Goal: Browse casually

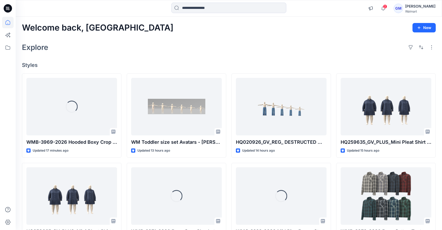
click at [21, 102] on div "Welcome back, Gayan New Explore Styles Loading... WMB-3969-2026 Hooded Boxy Cro…" at bounding box center [229, 189] width 426 height 344
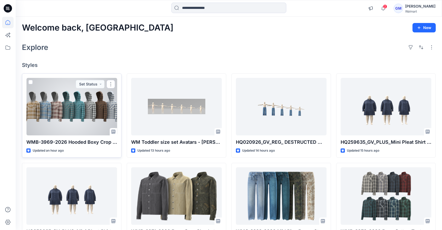
click at [90, 120] on div at bounding box center [71, 106] width 91 height 57
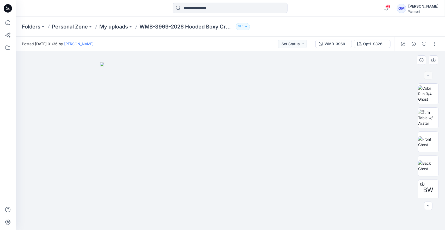
click at [40, 102] on div at bounding box center [231, 140] width 430 height 178
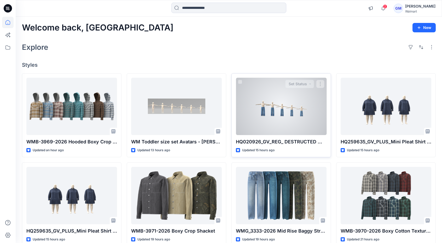
click at [291, 107] on div at bounding box center [281, 106] width 91 height 57
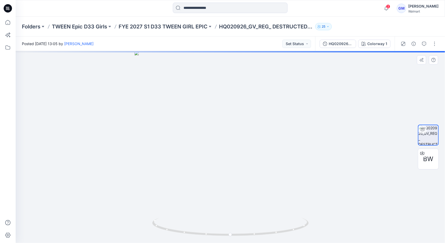
click at [224, 207] on div at bounding box center [231, 147] width 430 height 192
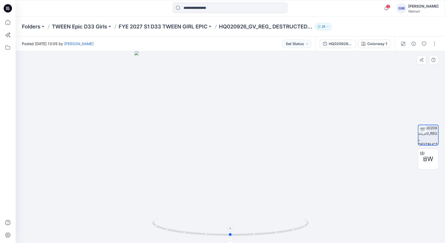
click at [245, 218] on icon at bounding box center [231, 228] width 158 height 20
